Goal: Task Accomplishment & Management: Complete application form

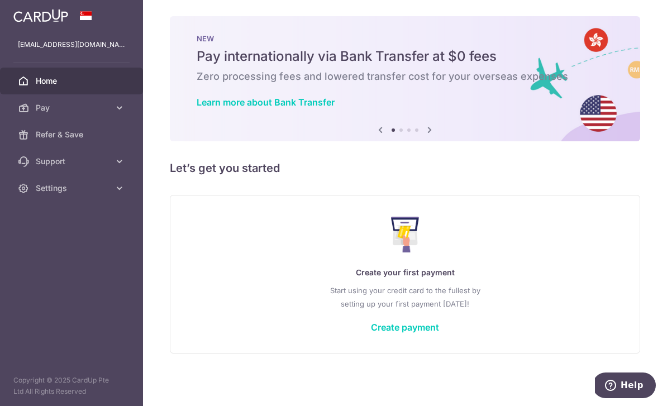
scroll to position [11, 0]
click at [0, 0] on icon "button" at bounding box center [0, 0] width 0 height 0
click at [42, 139] on span "Refer & Save" at bounding box center [73, 134] width 74 height 11
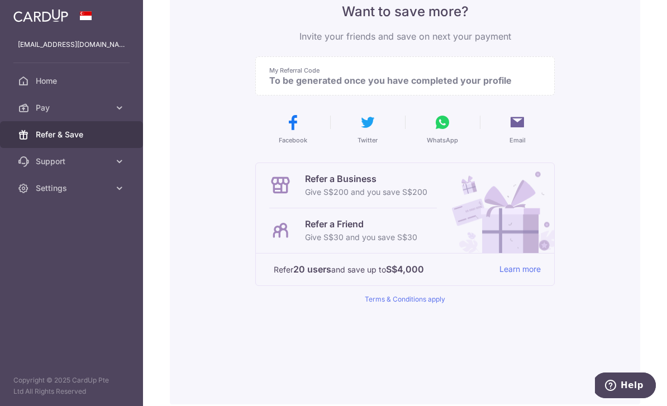
scroll to position [104, 0]
click at [269, 254] on div "Refer a Friend Give S$30 and you save S$30" at bounding box center [353, 231] width 168 height 45
click at [305, 245] on p "Give S$30 and you save S$30" at bounding box center [361, 237] width 112 height 13
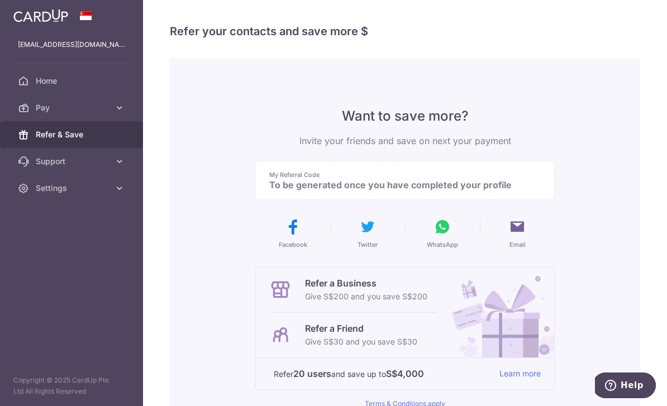
scroll to position [0, 0]
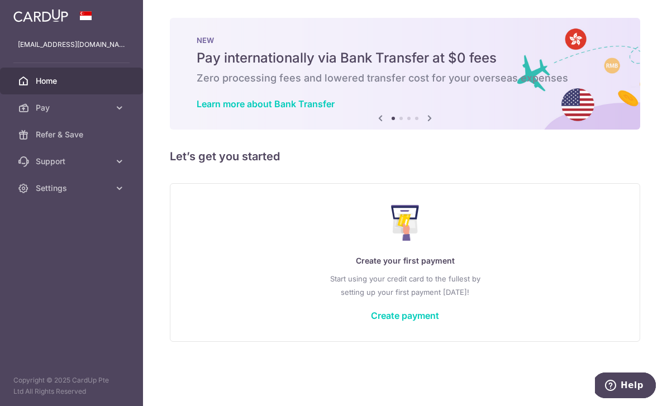
click at [0, 0] on icon "button" at bounding box center [0, 0] width 0 height 0
click at [121, 109] on icon at bounding box center [119, 107] width 11 height 11
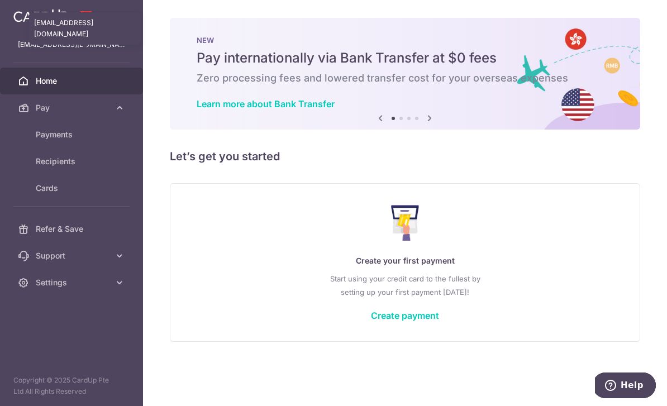
click at [25, 44] on p "[EMAIL_ADDRESS][DOMAIN_NAME]" at bounding box center [71, 44] width 107 height 11
click at [31, 42] on p "[EMAIL_ADDRESS][DOMAIN_NAME]" at bounding box center [71, 44] width 107 height 11
click at [116, 259] on icon at bounding box center [119, 255] width 11 height 11
click at [629, 223] on div "× Pause Schedule Pause all future payments in this series Pause just this one p…" at bounding box center [405, 203] width 524 height 406
click at [621, 165] on h5 "Let’s get you started" at bounding box center [405, 156] width 470 height 18
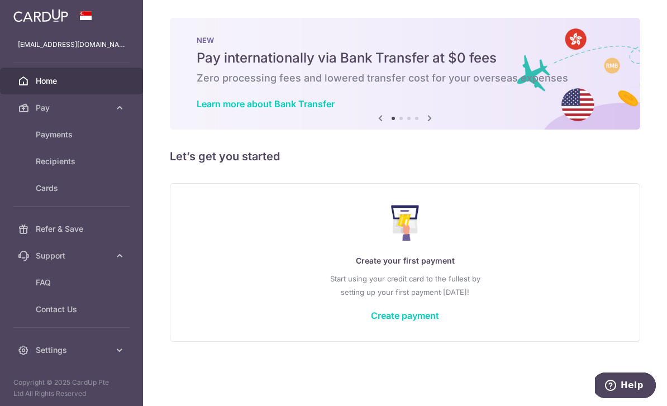
click at [439, 321] on link "Create payment" at bounding box center [405, 315] width 68 height 11
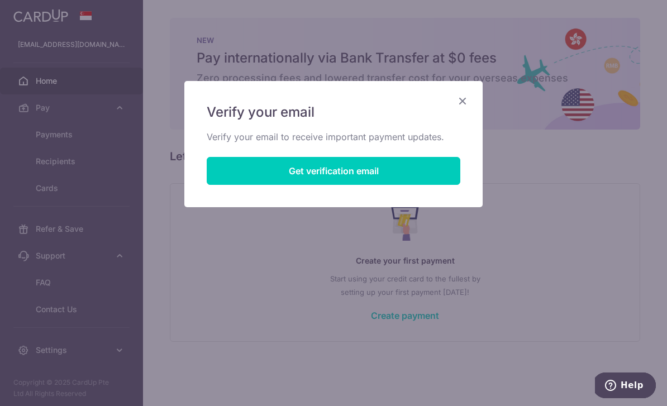
click at [226, 166] on button "Get verification email" at bounding box center [334, 171] width 254 height 28
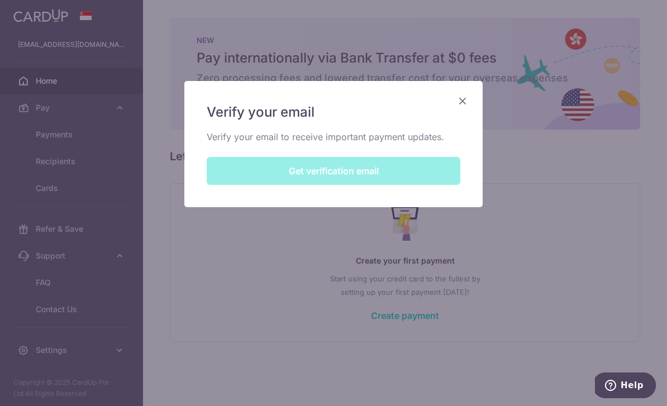
click at [232, 163] on div "Verify your email Verify your email to receive important payment updates. Get v…" at bounding box center [333, 144] width 298 height 126
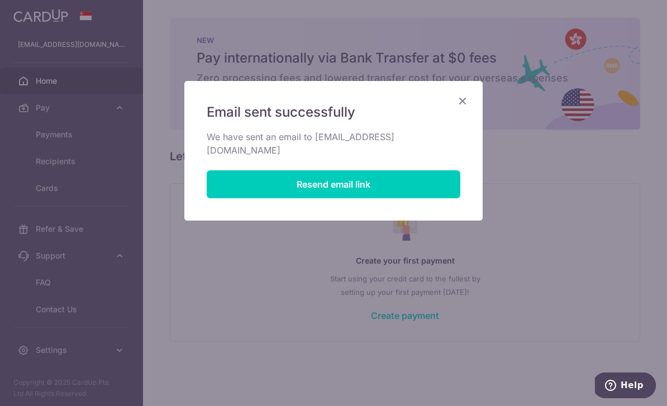
click at [464, 103] on icon "Close" at bounding box center [462, 101] width 13 height 14
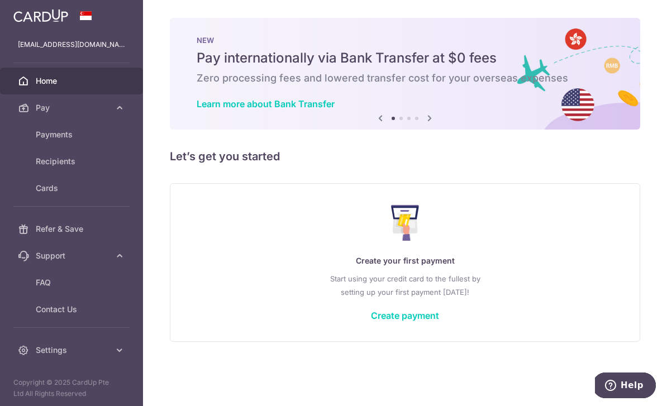
click at [439, 321] on link "Create payment" at bounding box center [405, 315] width 68 height 11
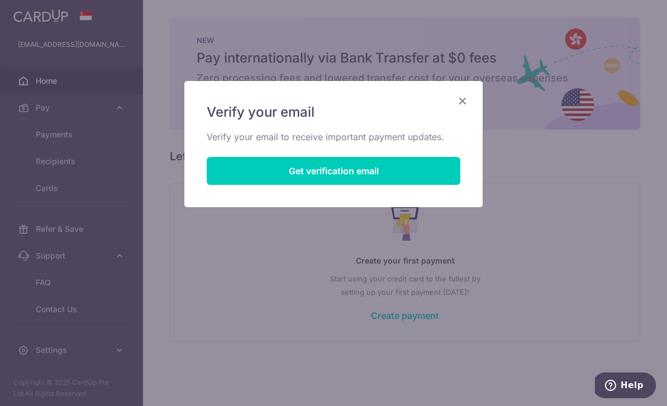
click at [460, 103] on icon "Close" at bounding box center [462, 101] width 13 height 14
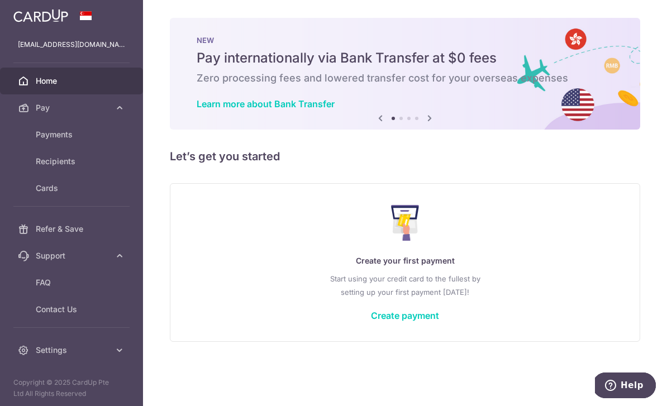
click at [439, 321] on link "Create payment" at bounding box center [405, 315] width 68 height 11
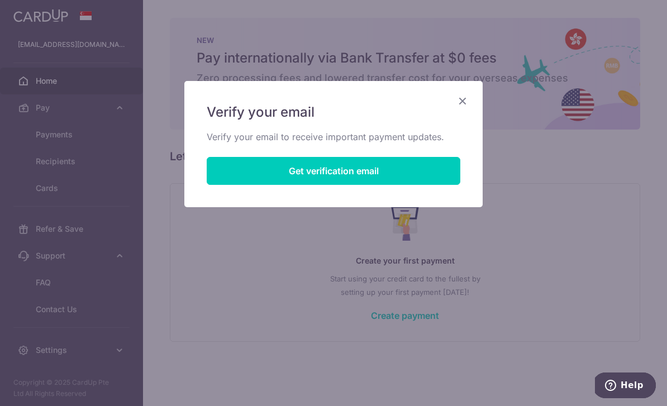
click at [461, 106] on icon "Close" at bounding box center [462, 101] width 13 height 14
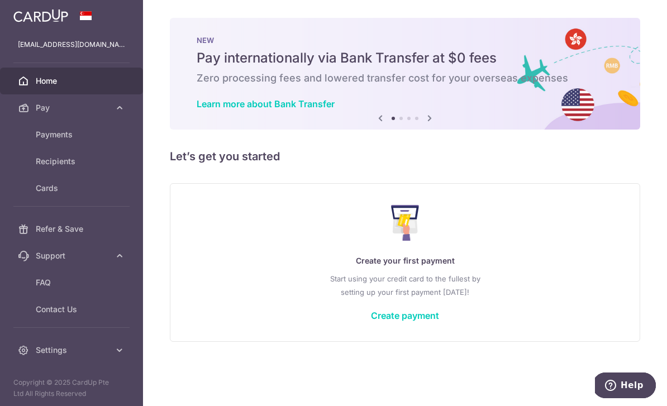
click at [32, 17] on img at bounding box center [40, 15] width 55 height 13
